Goal: Book appointment/travel/reservation

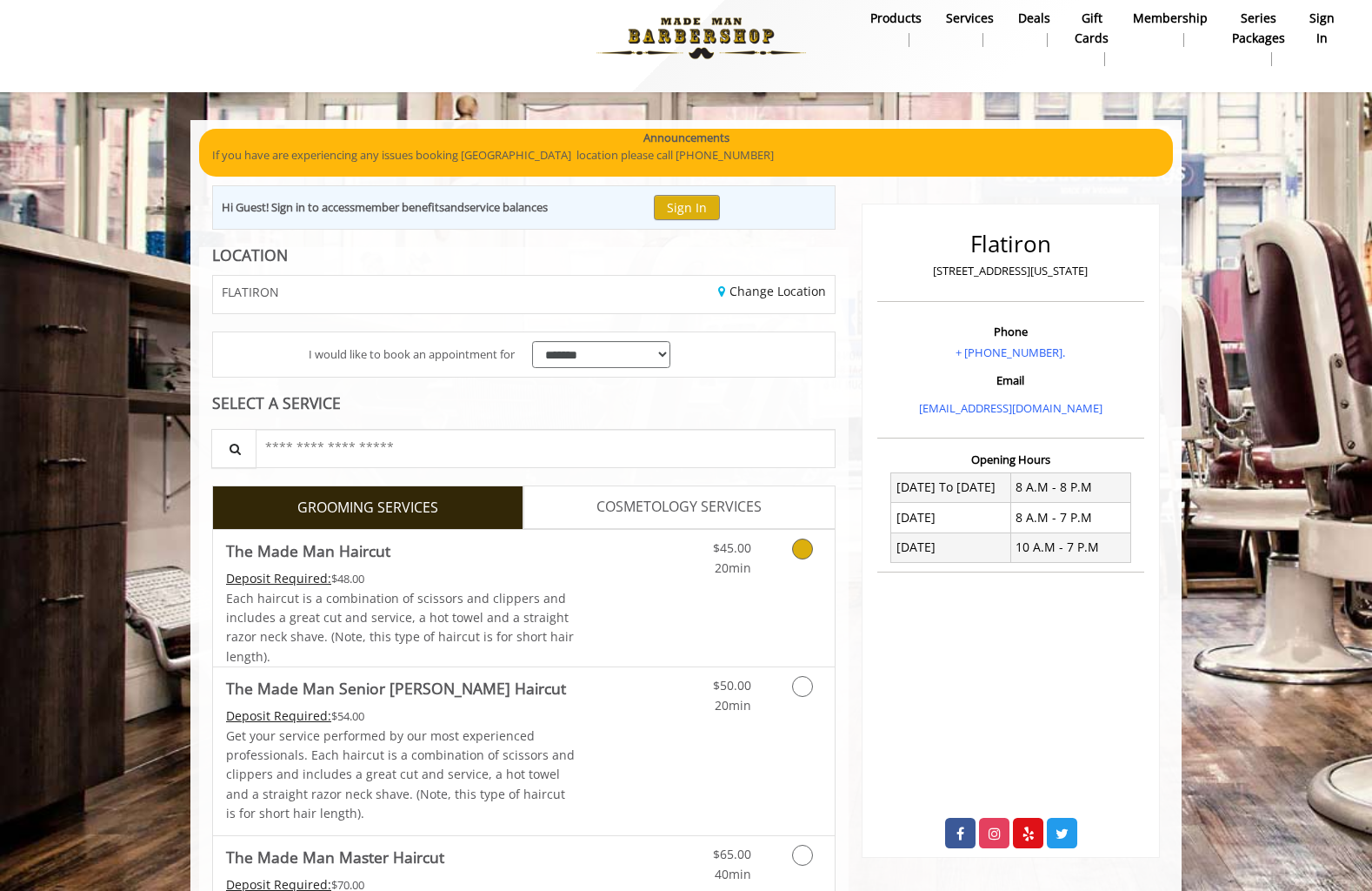
click at [505, 558] on span "The Made Man Haircut" at bounding box center [400, 551] width 349 height 25
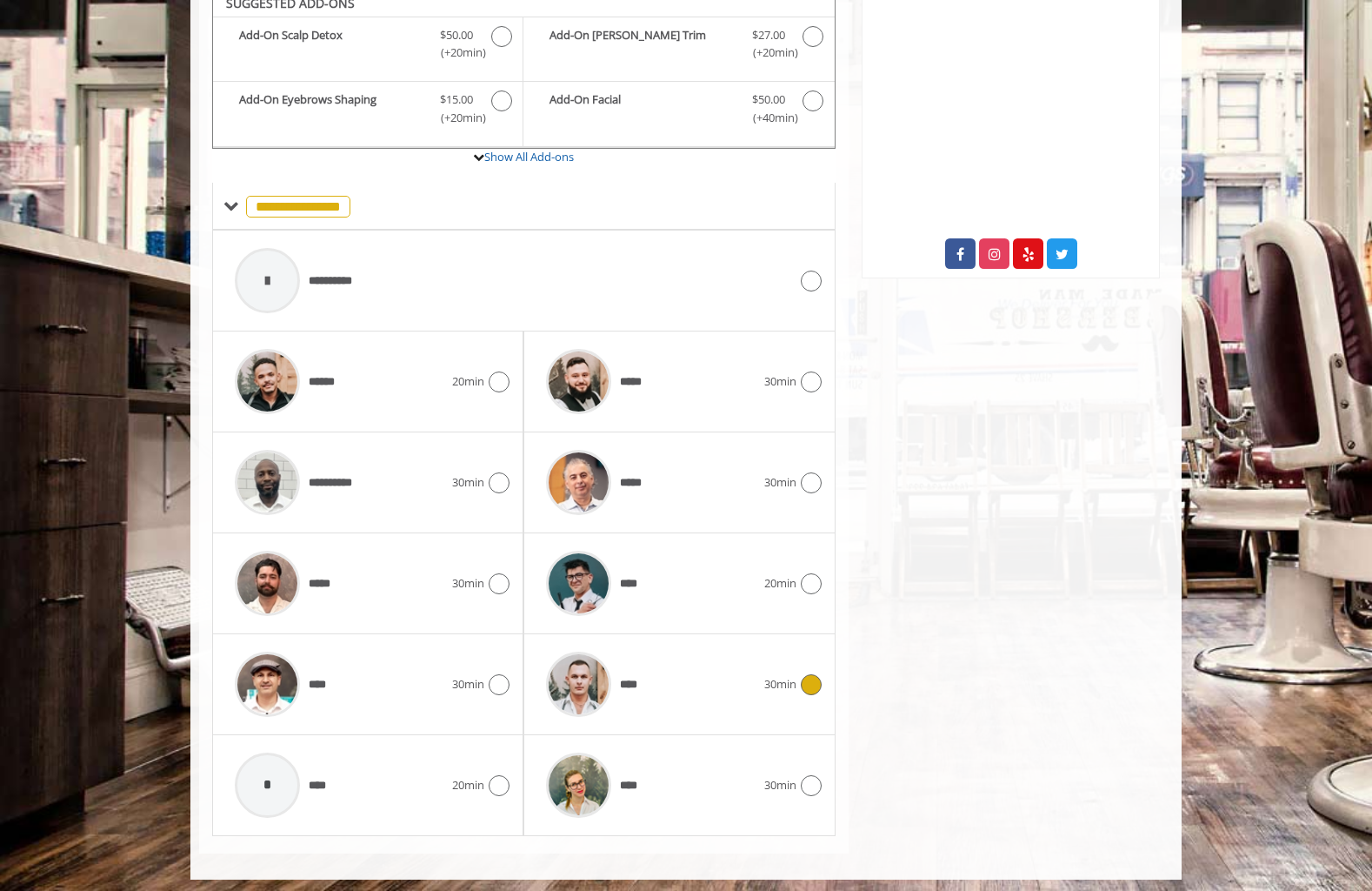
scroll to position [593, 0]
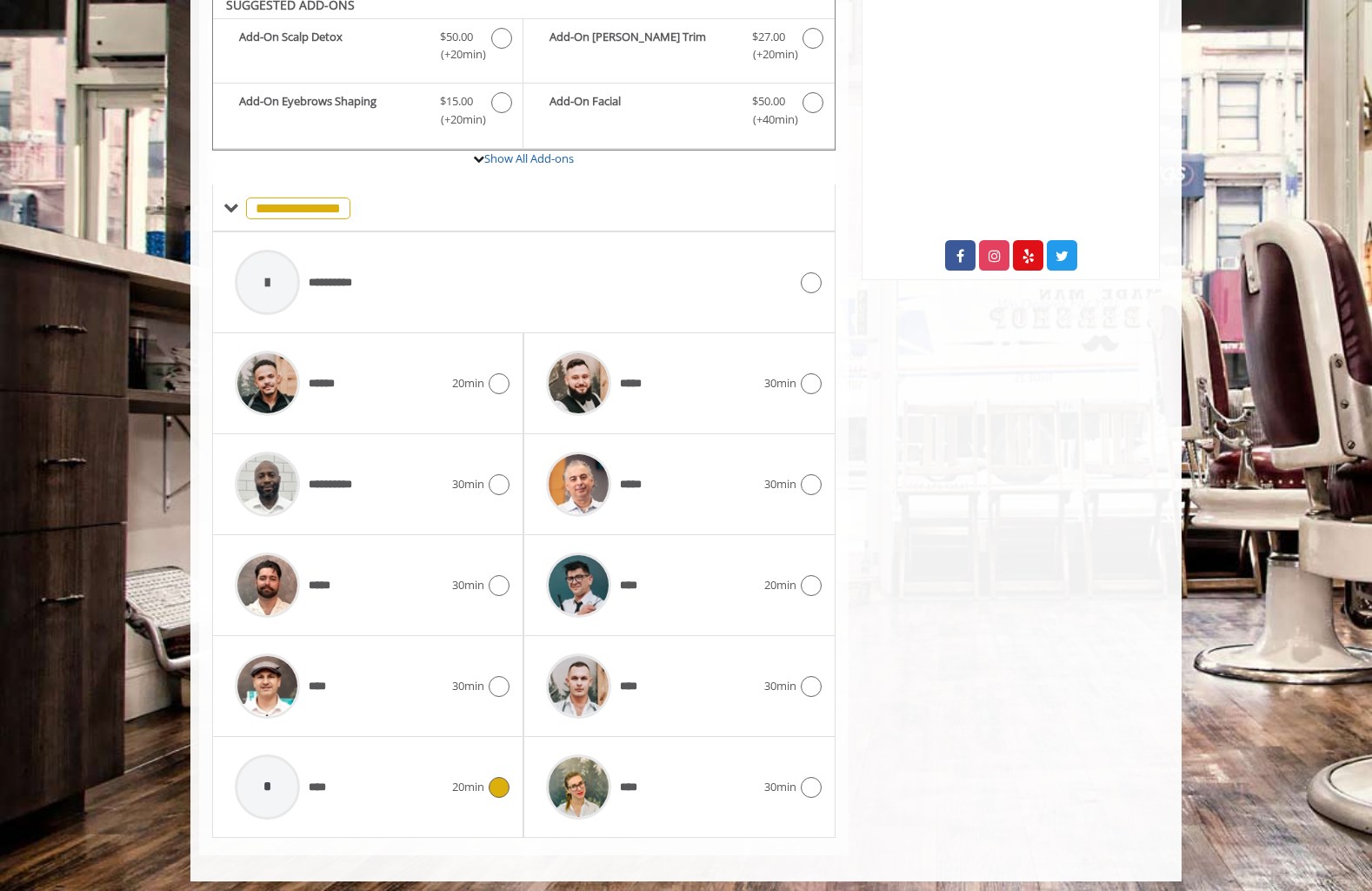
click at [367, 764] on div "* ****" at bounding box center [339, 787] width 226 height 83
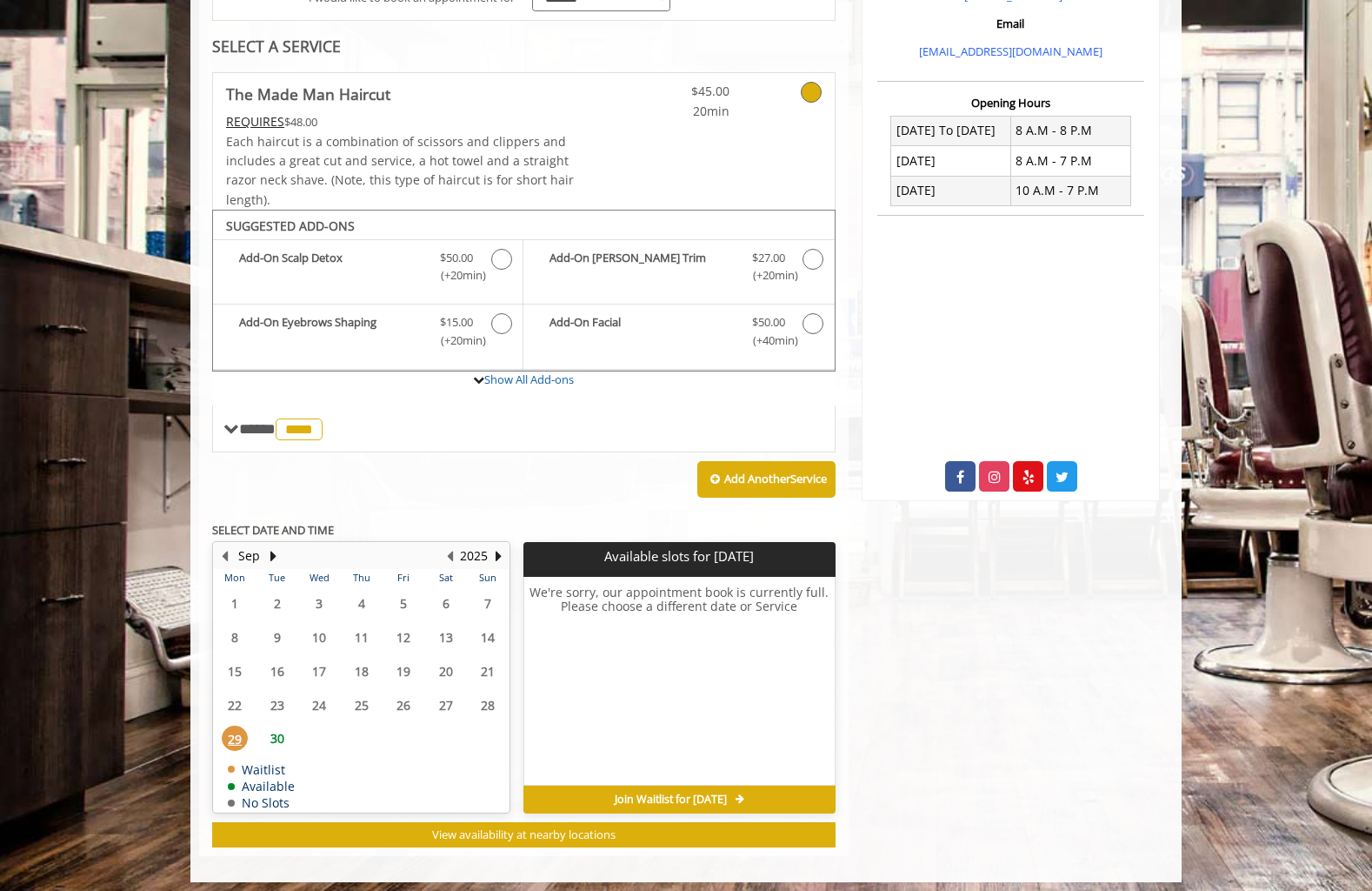
scroll to position [372, 0]
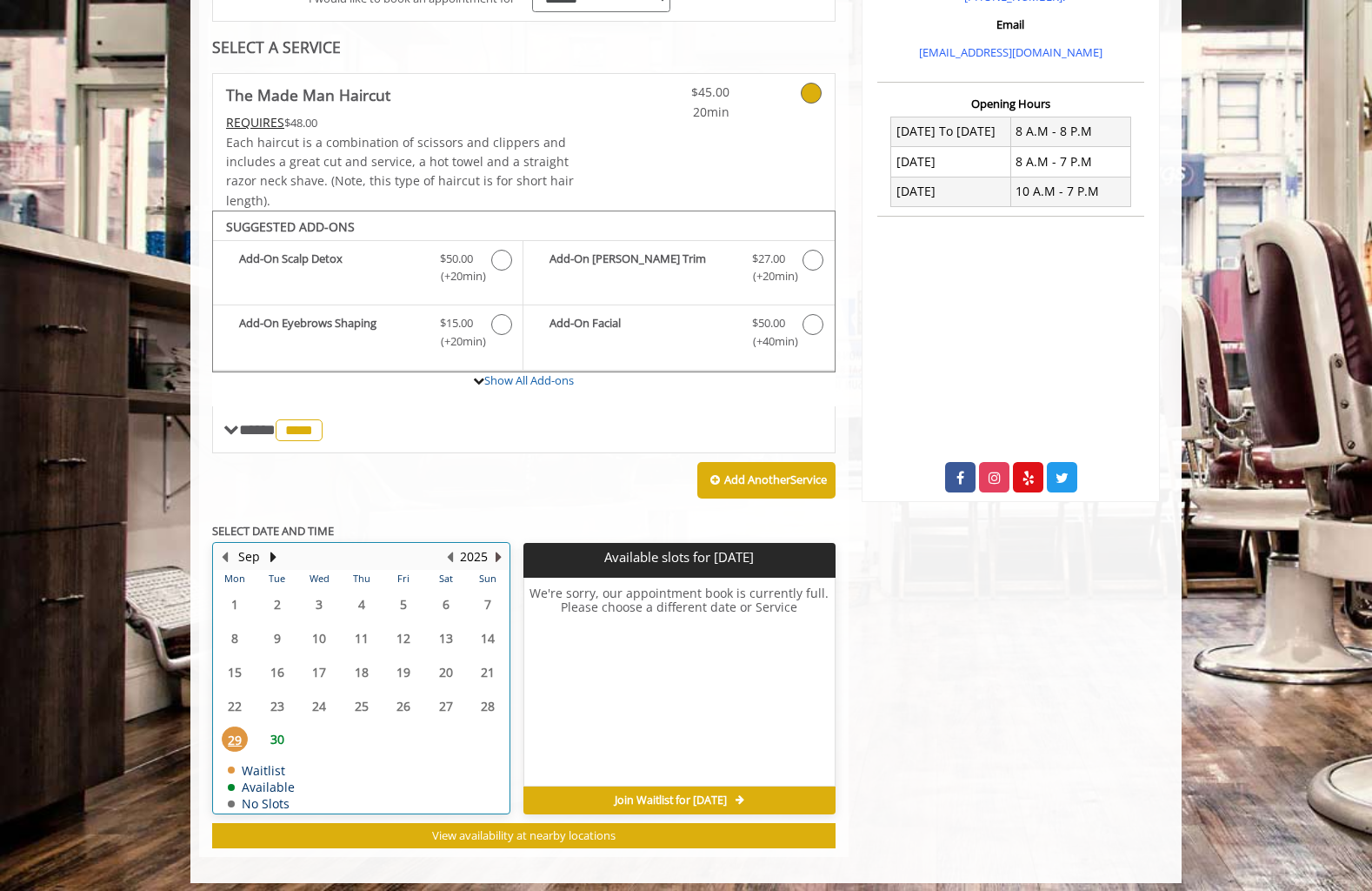
click at [498, 549] on button "Next Year" at bounding box center [498, 557] width 14 height 19
click at [358, 593] on span "1" at bounding box center [362, 604] width 26 height 26
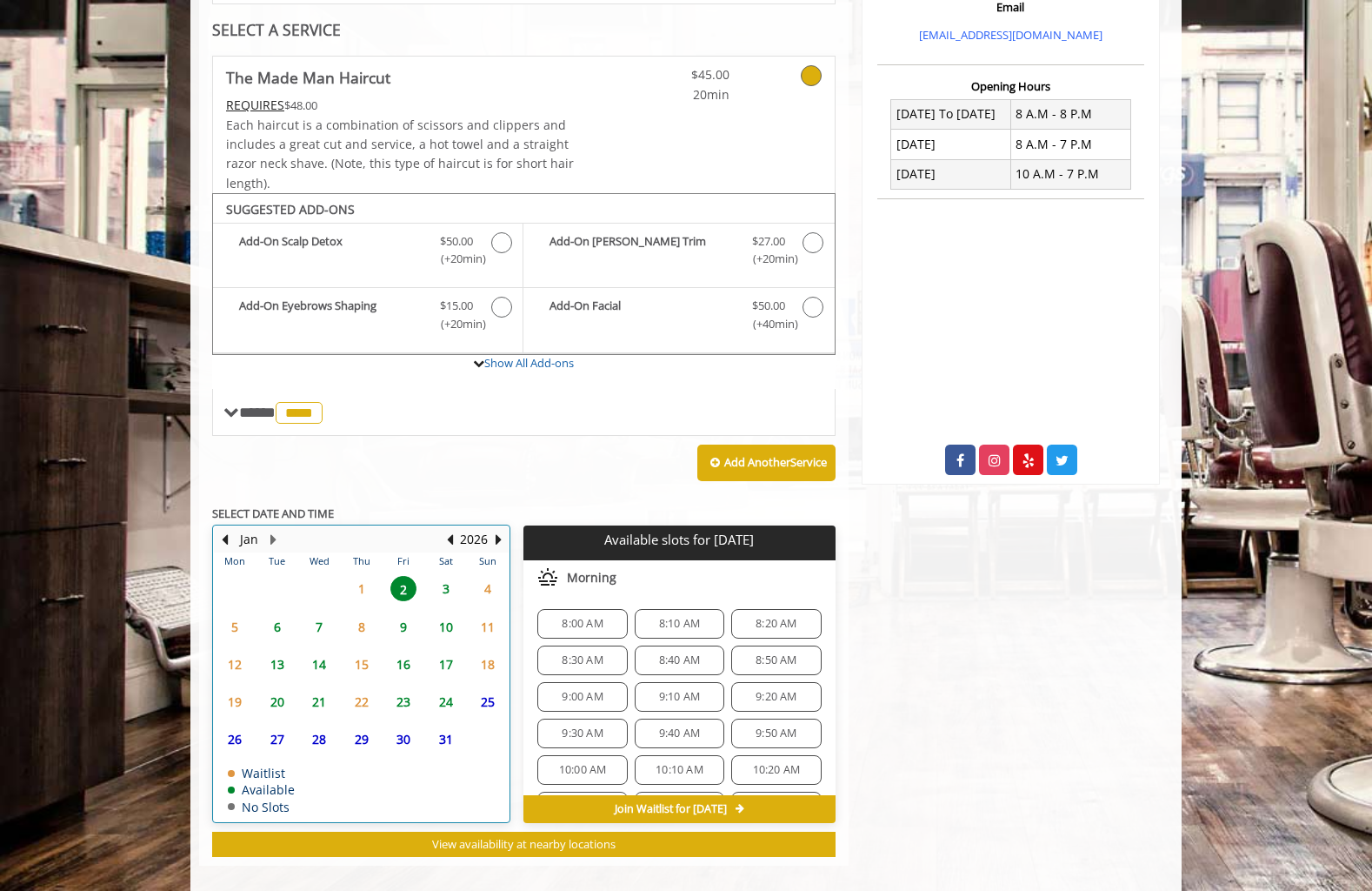
click at [408, 608] on td "9" at bounding box center [403, 627] width 41 height 37
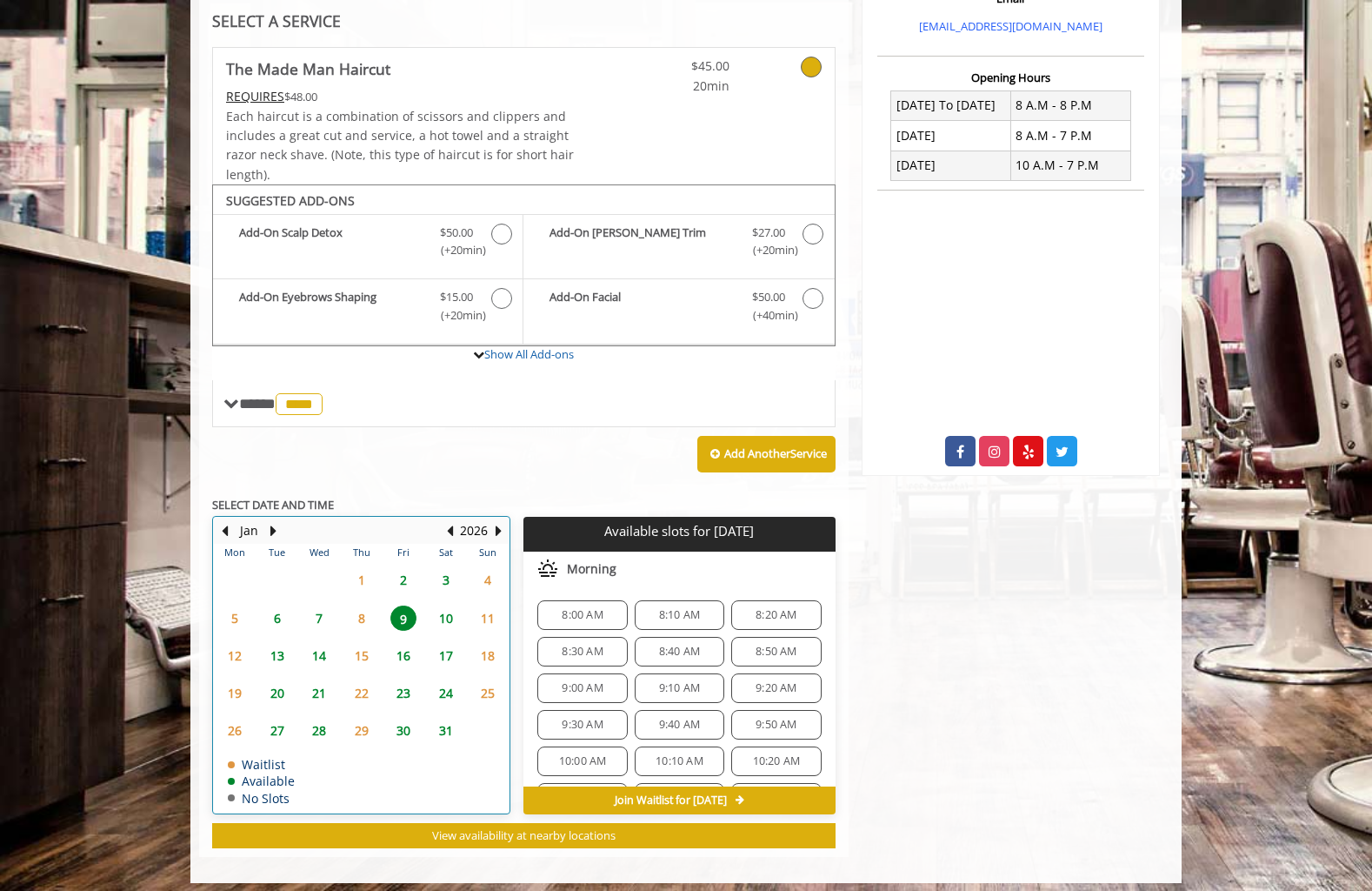
click at [377, 567] on div "1" at bounding box center [361, 579] width 35 height 26
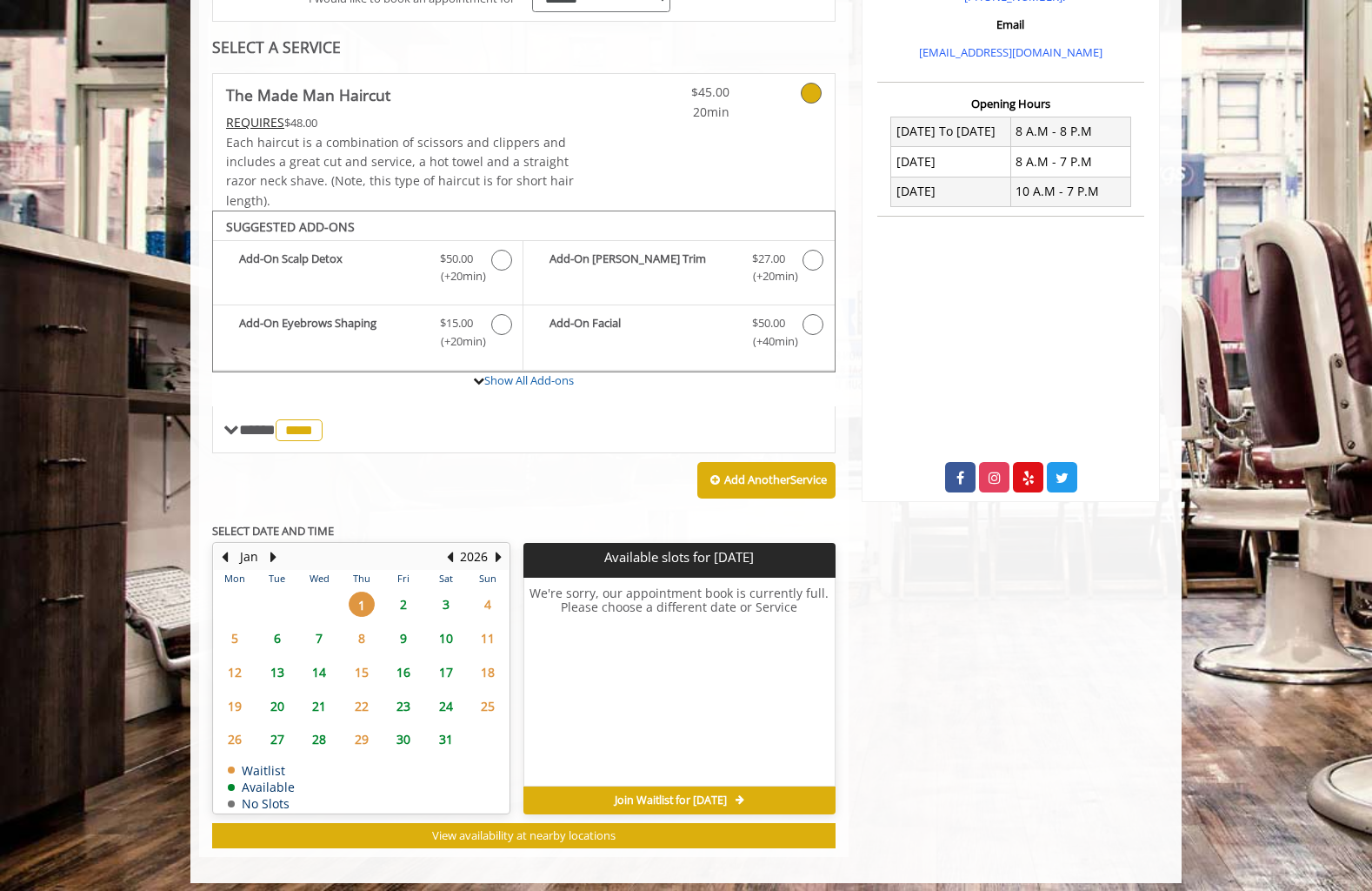
click at [398, 592] on span "2" at bounding box center [404, 604] width 26 height 26
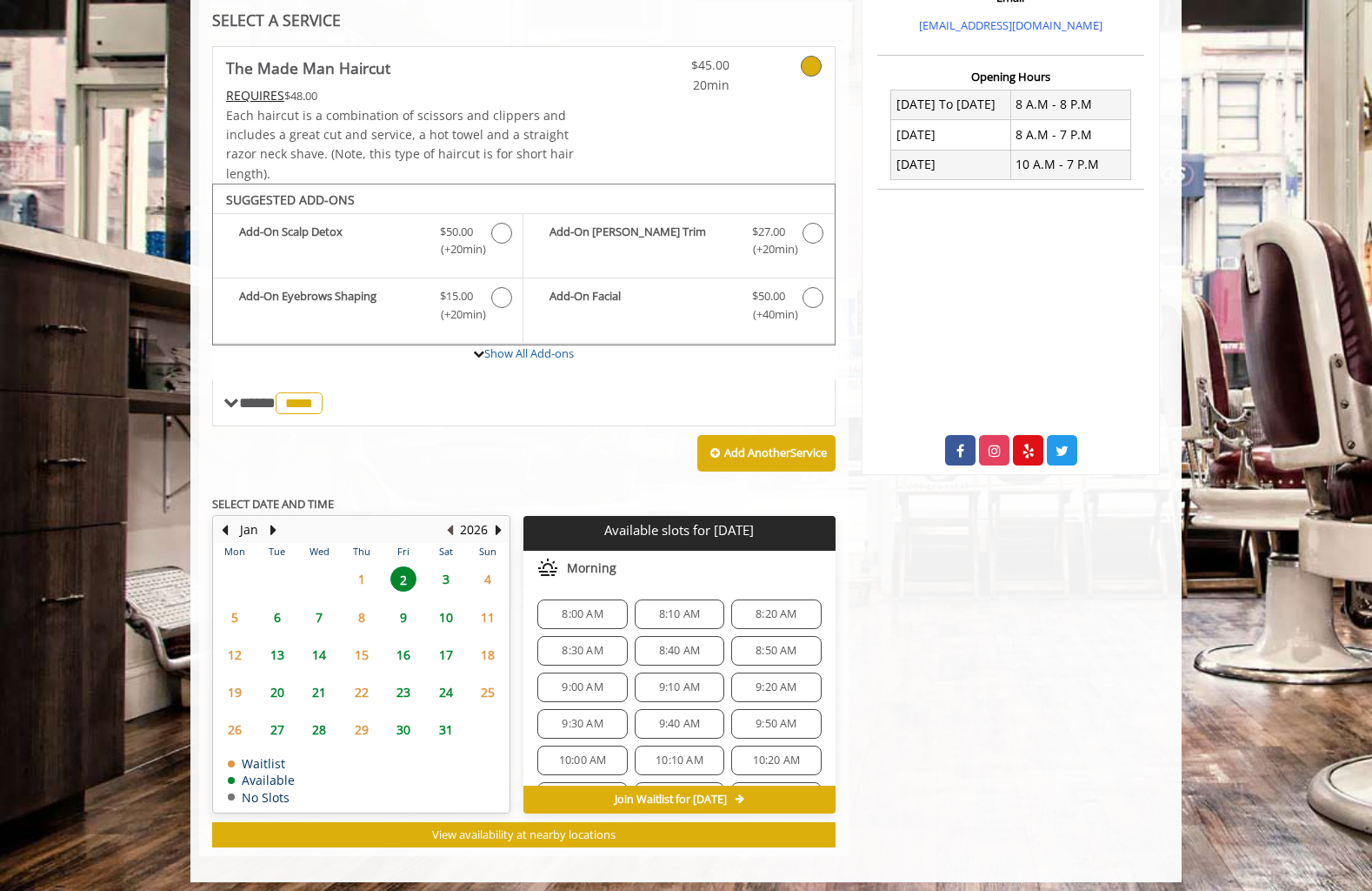
scroll to position [398, 0]
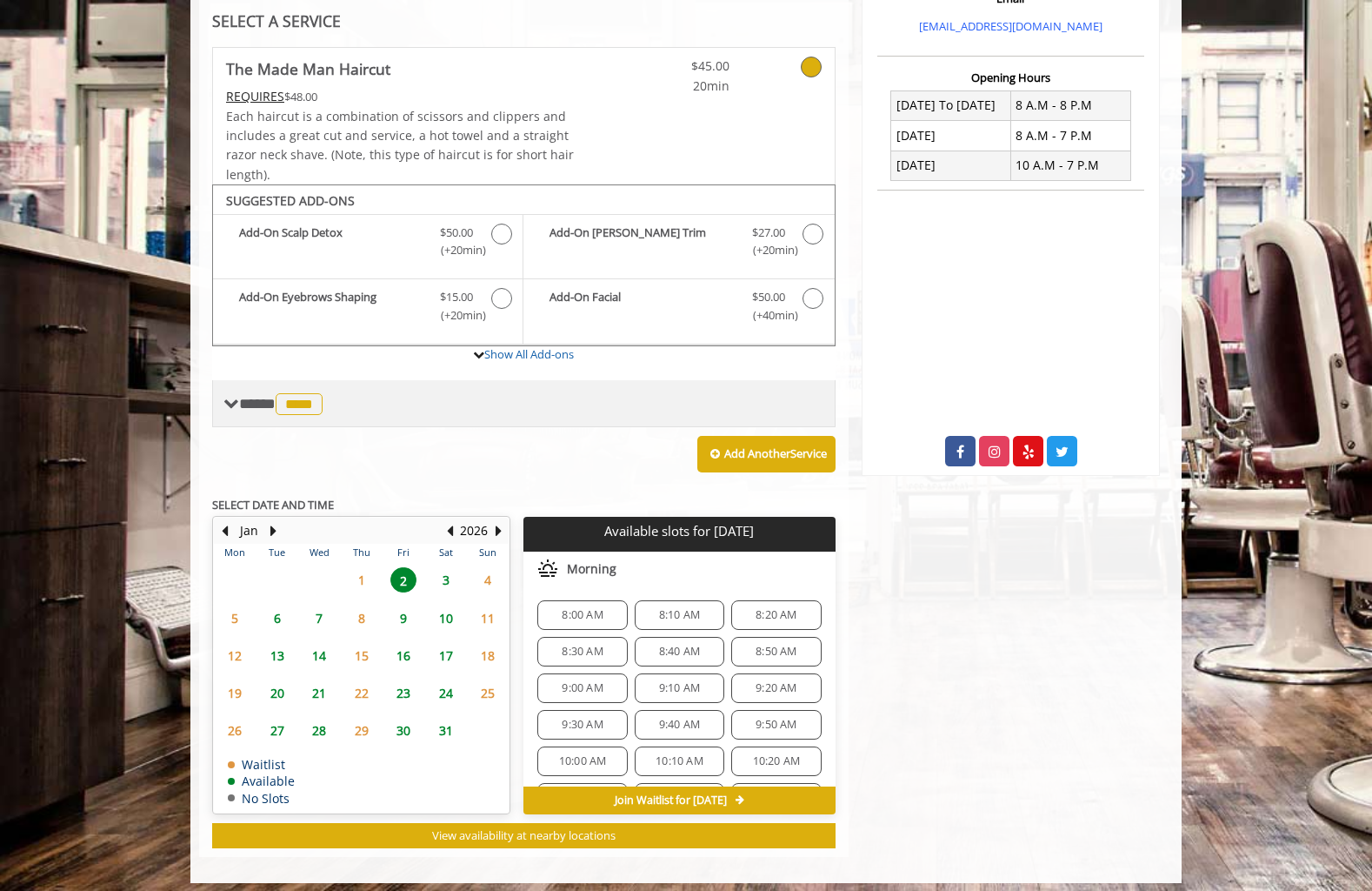
click at [227, 396] on span at bounding box center [231, 404] width 16 height 16
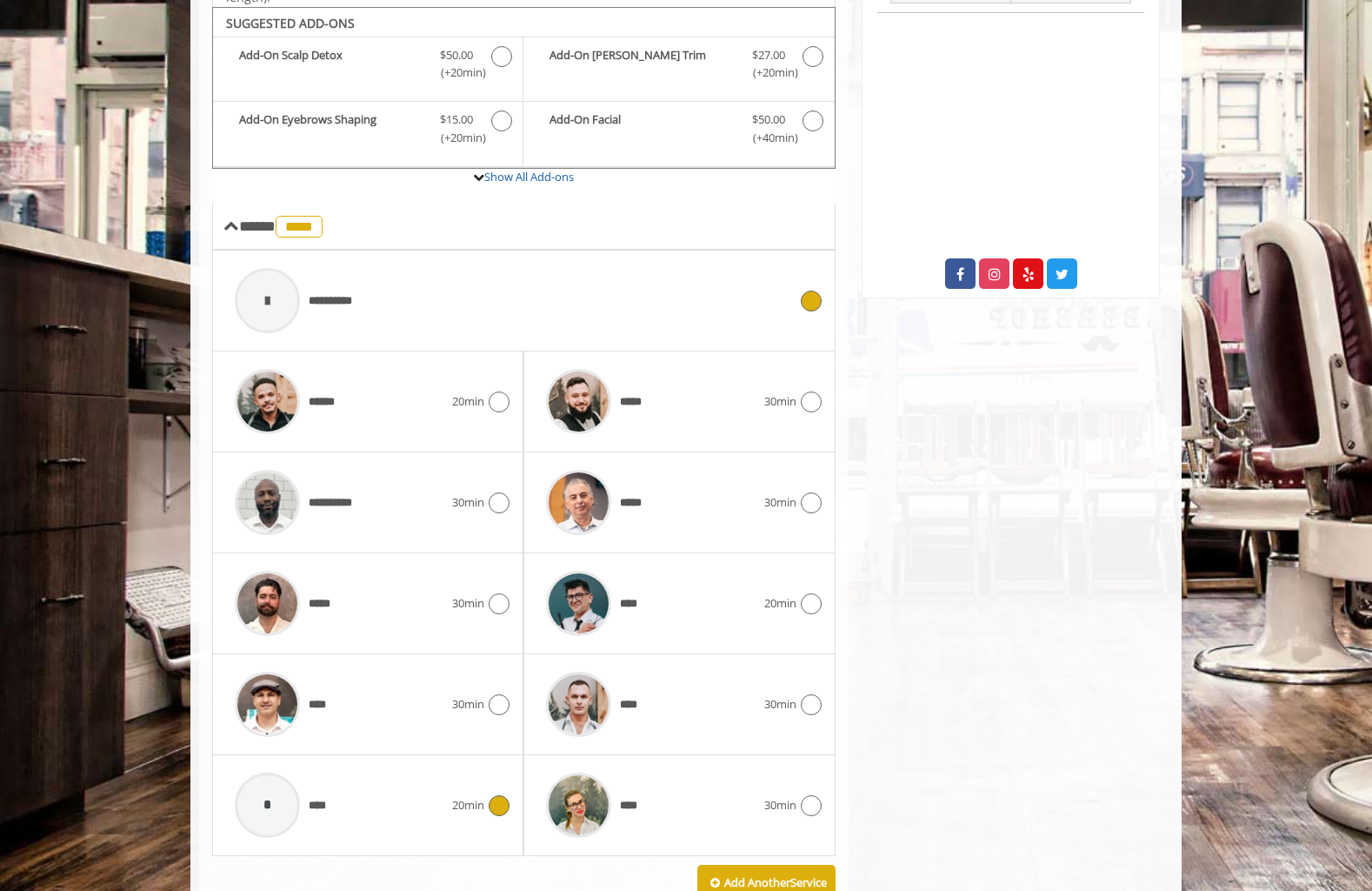
click at [360, 292] on span "**********" at bounding box center [340, 301] width 62 height 18
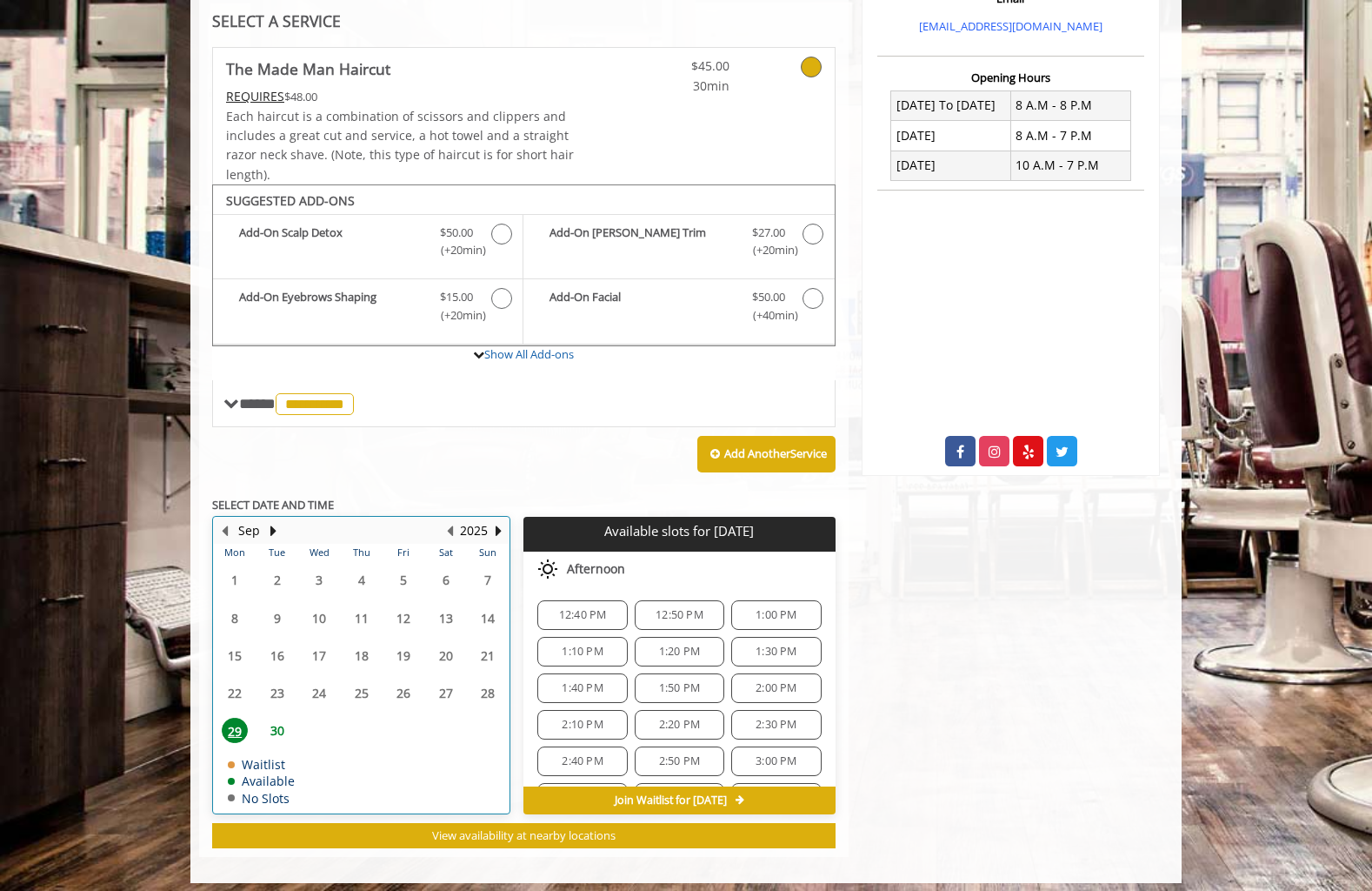
click at [402, 569] on table "Mon Tue Wed Thu Fri Sat Sun 1 2 3 4 5 6 7 8 9 10 11 12 13 14 15 16 17 18 19 20 …" at bounding box center [361, 678] width 295 height 269
click at [363, 570] on table "Mon Tue Wed Thu Fri Sat Sun 1 2 3 4 5 6 7 8 9 10 11 12 13 14 15 16 17 18 19 20 …" at bounding box center [361, 678] width 295 height 269
click at [494, 521] on button "Next Year" at bounding box center [498, 531] width 14 height 19
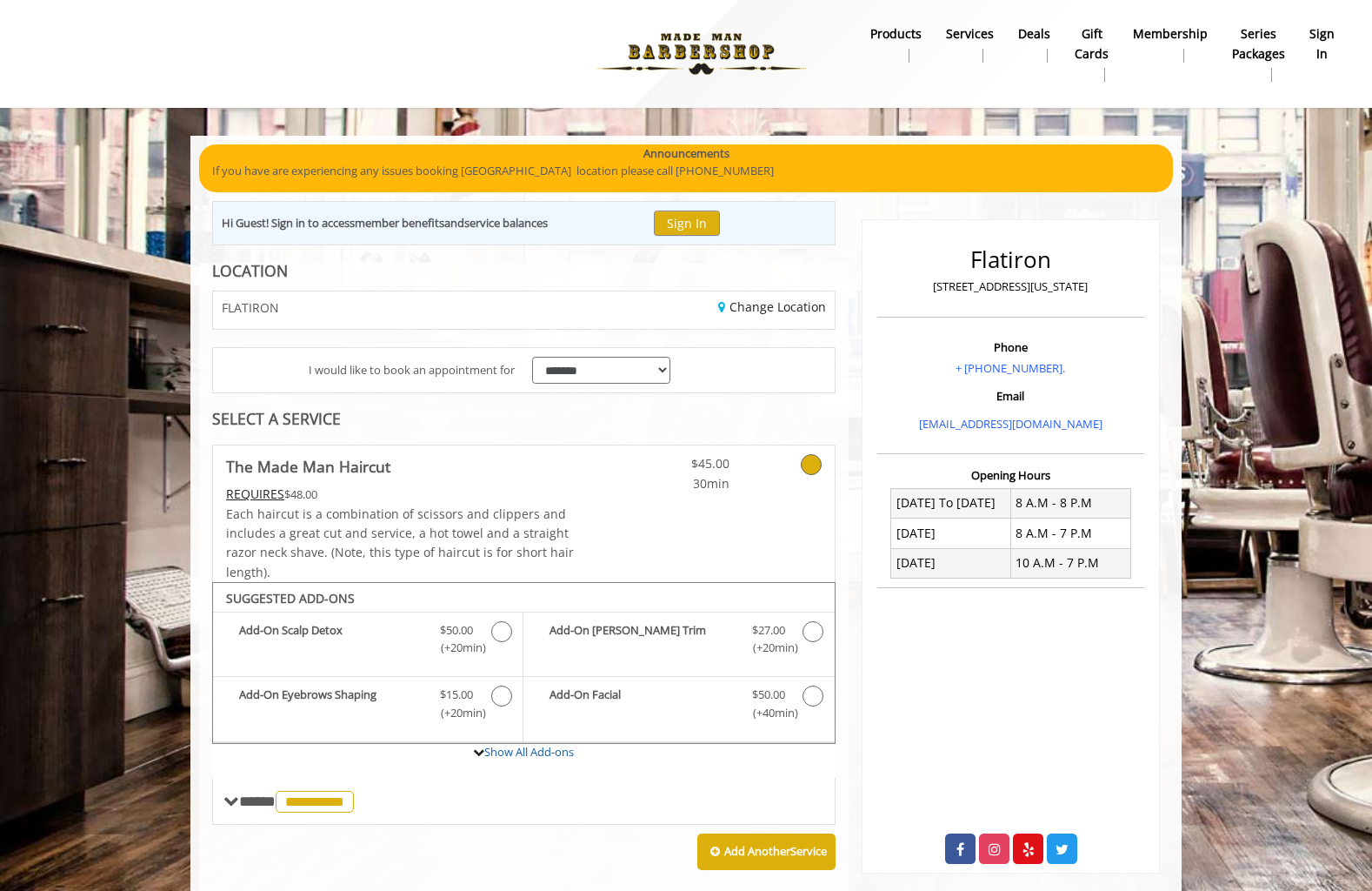
scroll to position [0, 0]
